Goal: Information Seeking & Learning: Learn about a topic

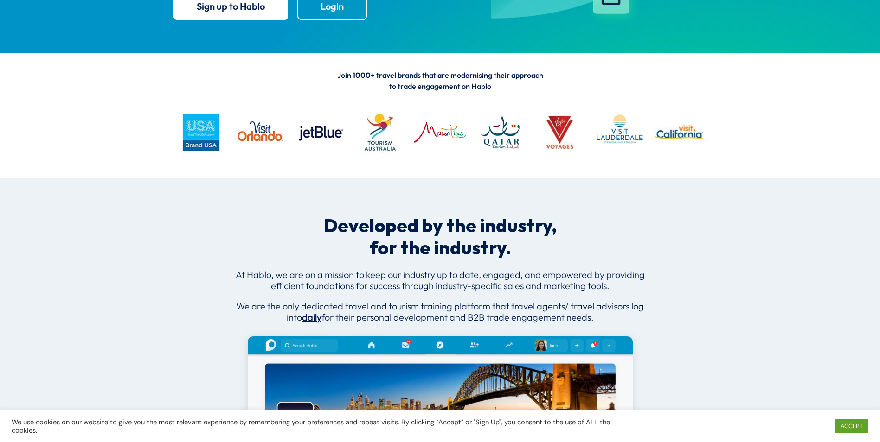
scroll to position [278, 0]
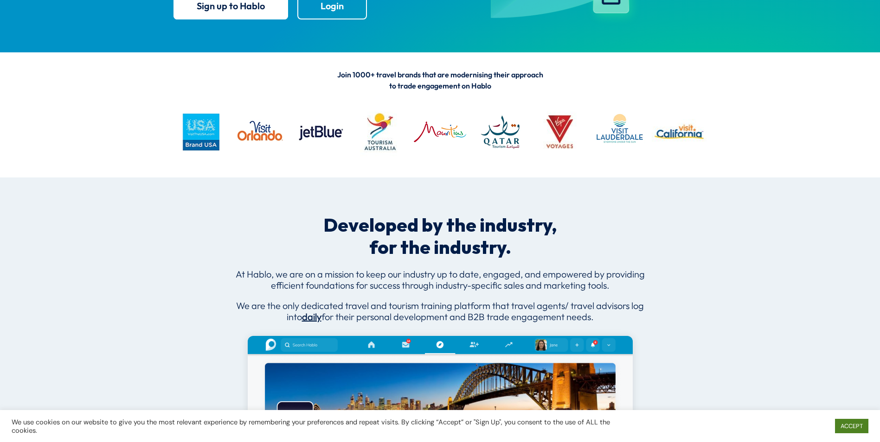
click at [857, 429] on link "ACCEPT" at bounding box center [851, 426] width 33 height 14
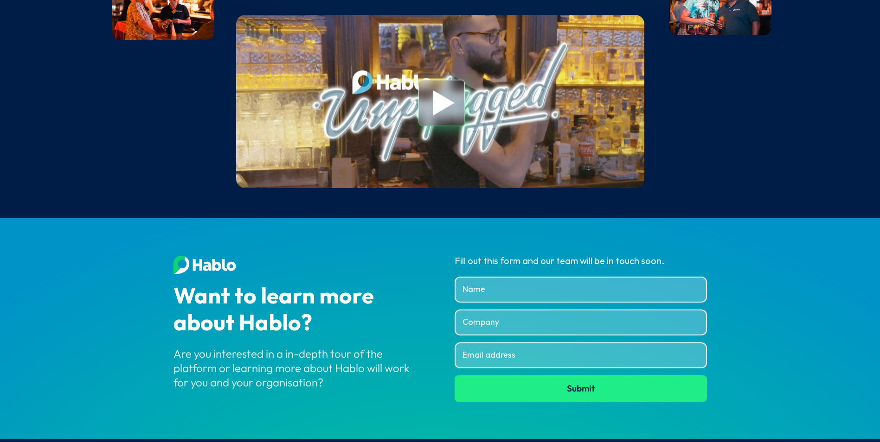
scroll to position [3493, 0]
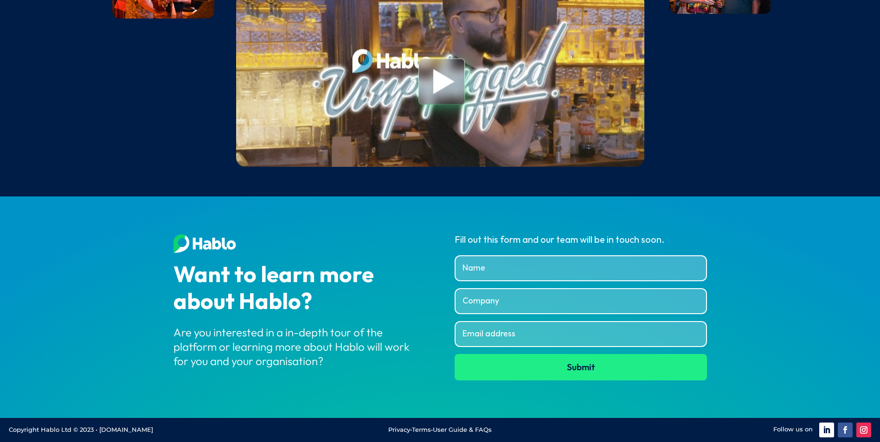
click at [254, 348] on div "Are you interested in a in-depth tour of the platform or learning more about Ha…" at bounding box center [299, 348] width 252 height 44
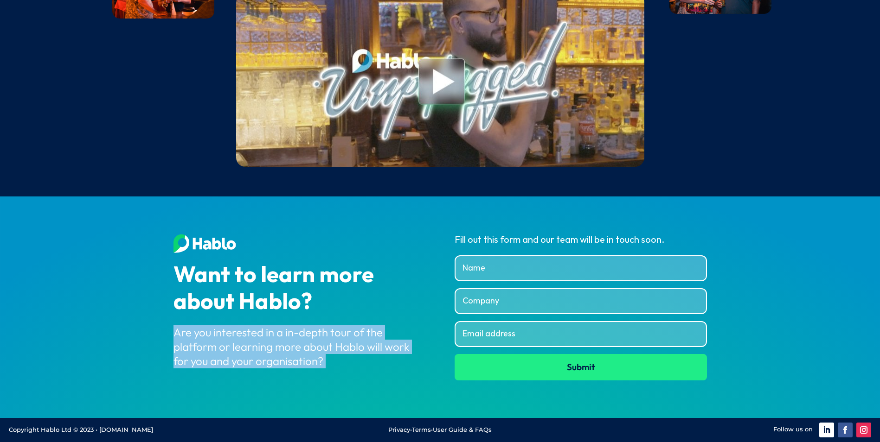
click at [254, 348] on div "Are you interested in a in-depth tour of the platform or learning more about Ha…" at bounding box center [299, 348] width 252 height 44
drag, startPoint x: 223, startPoint y: 348, endPoint x: 269, endPoint y: 348, distance: 46.4
click at [223, 348] on div "Are you interested in a in-depth tour of the platform or learning more about Ha…" at bounding box center [299, 348] width 252 height 44
click at [244, 329] on div "Are you interested in a in-depth tour of the platform or learning more about Ha…" at bounding box center [299, 348] width 252 height 44
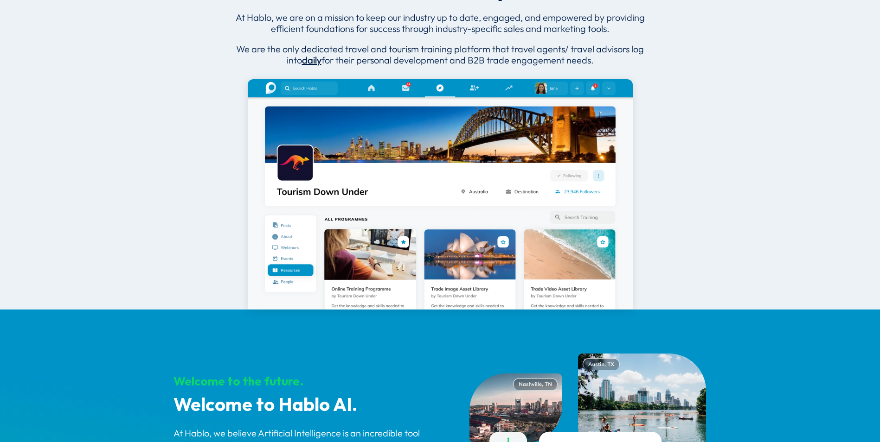
scroll to position [525, 0]
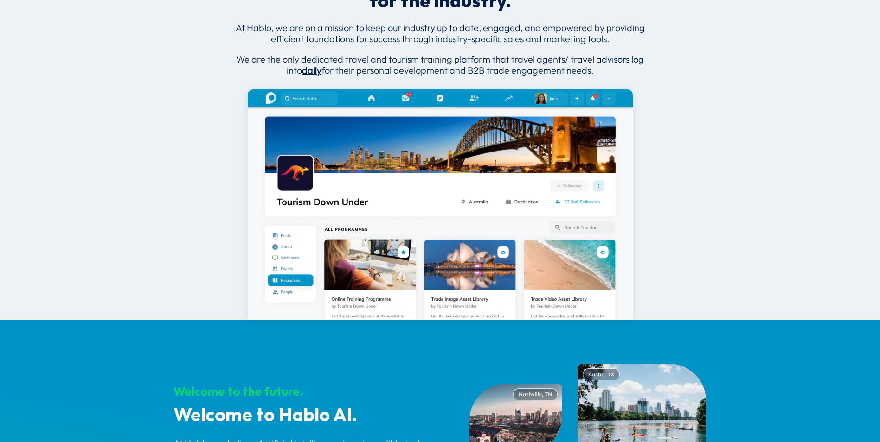
click at [473, 100] on img at bounding box center [440, 204] width 385 height 230
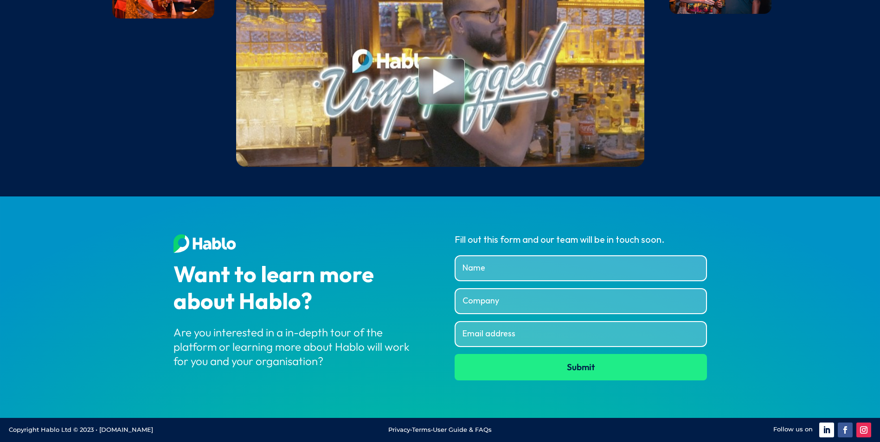
scroll to position [3493, 0]
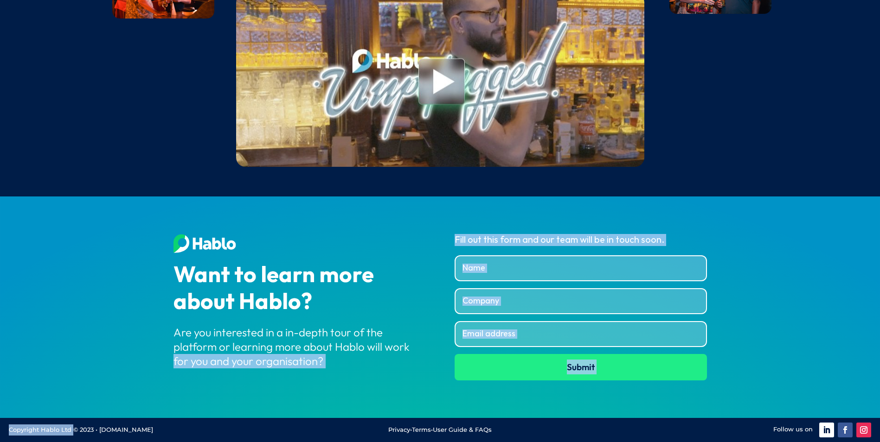
drag, startPoint x: 128, startPoint y: 399, endPoint x: 59, endPoint y: 434, distance: 76.7
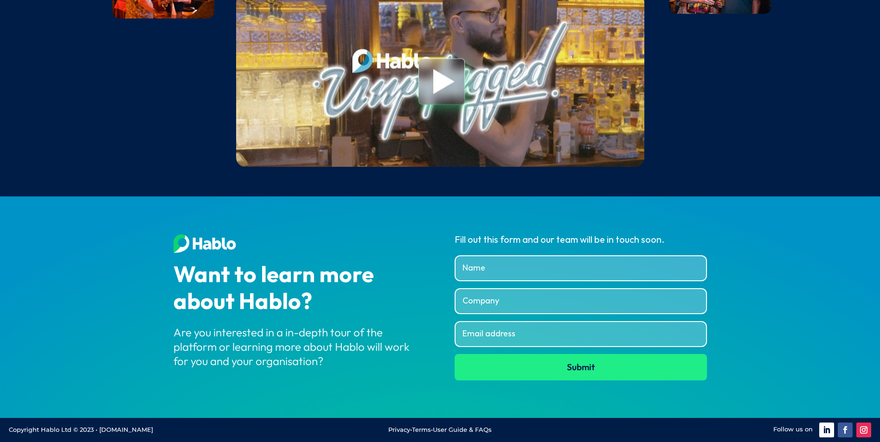
click at [162, 433] on p "Copyright Hablo Ltd © 2023 • [DOMAIN_NAME]" at bounding box center [152, 430] width 287 height 11
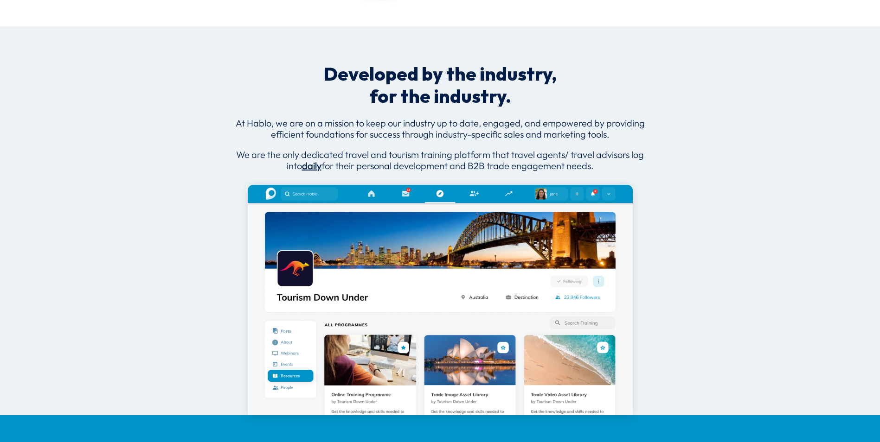
scroll to position [525, 0]
